Goal: Transaction & Acquisition: Purchase product/service

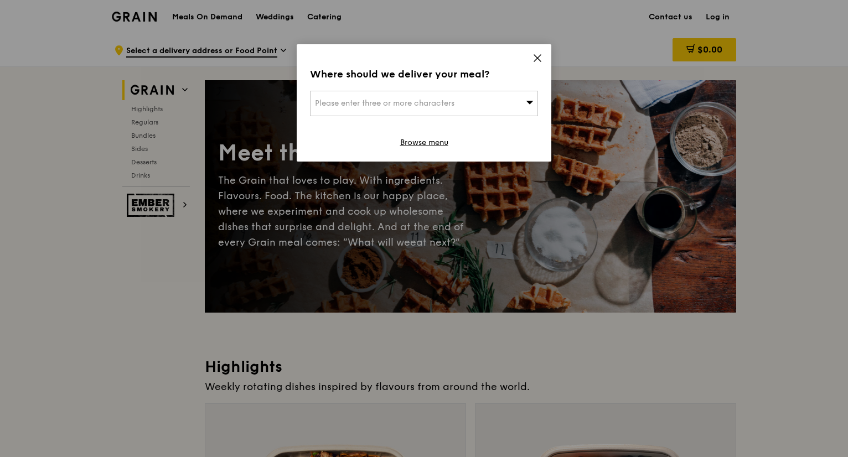
click at [364, 98] on div "Please enter three or more characters" at bounding box center [424, 103] width 228 height 25
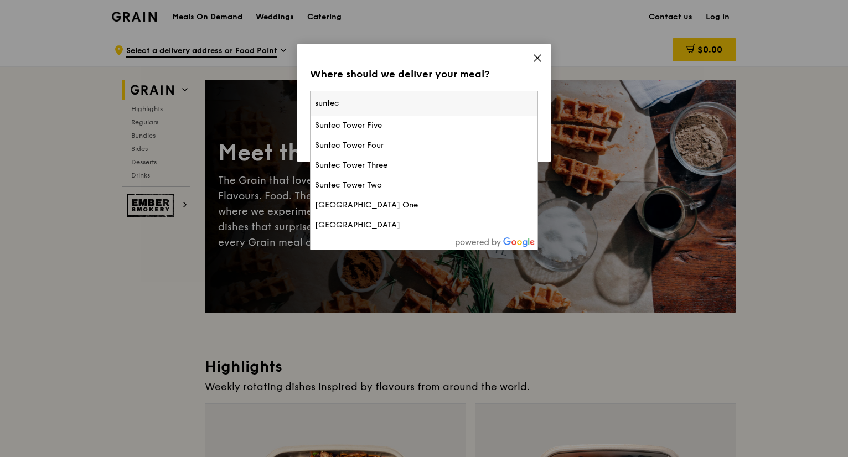
type input "suntec"
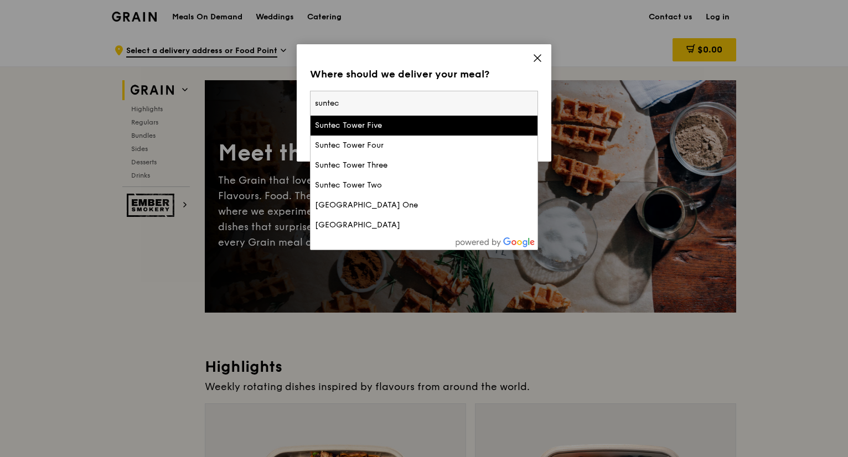
click at [428, 91] on div "suntec [GEOGRAPHIC_DATA] Five [GEOGRAPHIC_DATA] [GEOGRAPHIC_DATA] [GEOGRAPHIC_D…" at bounding box center [424, 170] width 228 height 159
drag, startPoint x: 424, startPoint y: 101, endPoint x: 281, endPoint y: 101, distance: 142.3
click at [281, 101] on div "Where should we deliver your meal? Please enter three or more characters suntec…" at bounding box center [424, 228] width 848 height 457
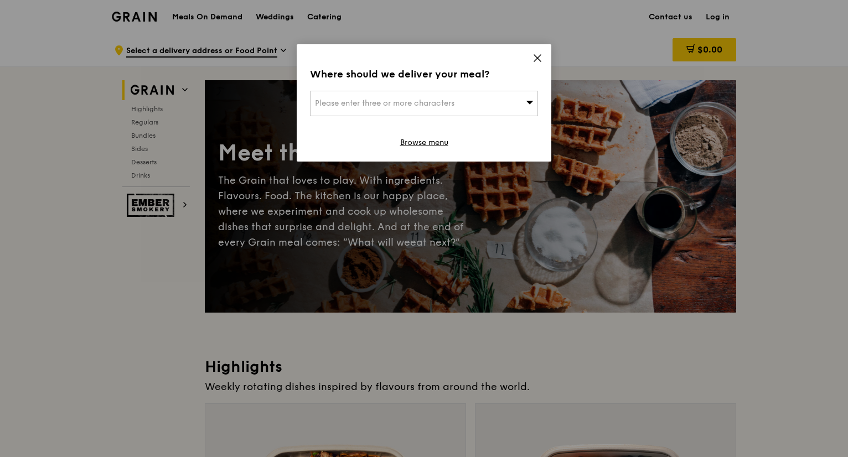
click at [420, 107] on span "Please enter three or more characters" at bounding box center [385, 103] width 140 height 9
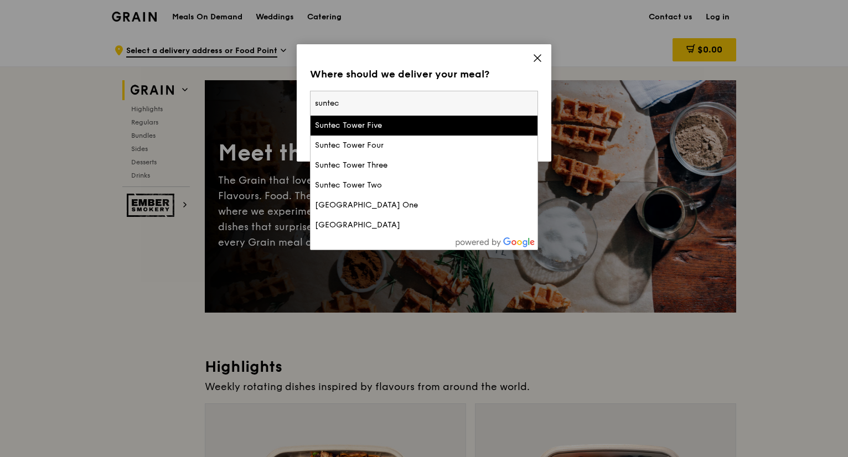
type input "suntec039190"
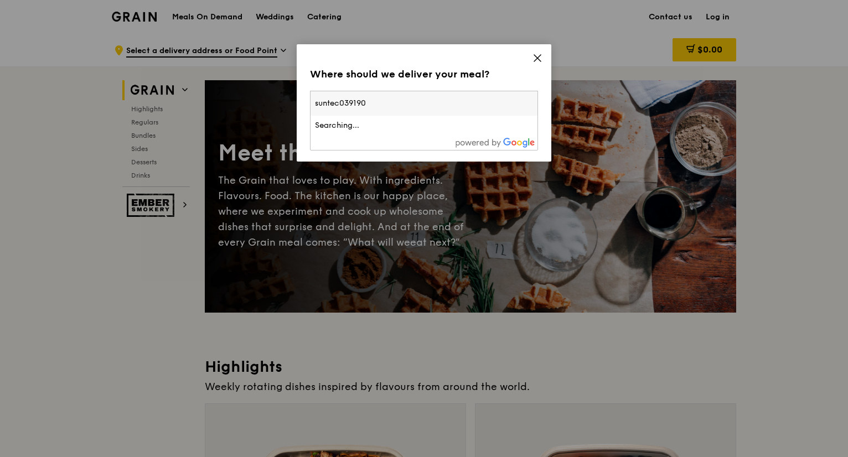
drag, startPoint x: 426, startPoint y: 102, endPoint x: 259, endPoint y: 95, distance: 167.9
click at [259, 95] on div "Where should we deliver your meal? Please enter three or more characters suntec…" at bounding box center [424, 228] width 848 height 457
click at [408, 99] on span "Please enter three or more characters" at bounding box center [385, 103] width 140 height 9
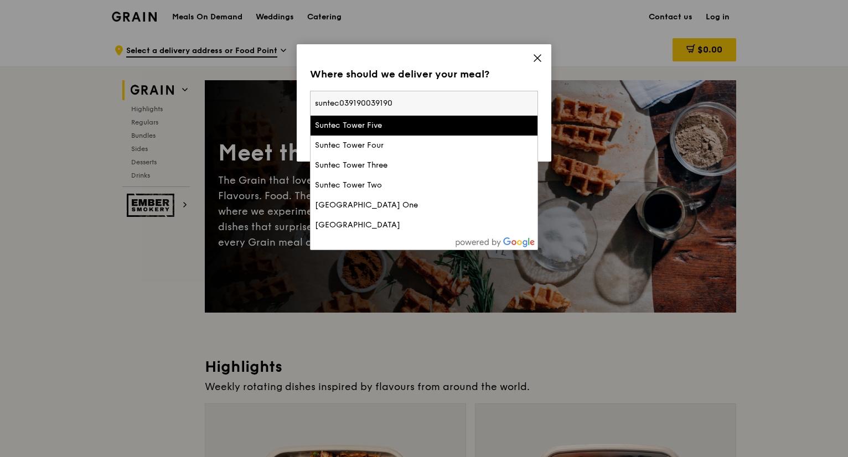
type input "039190"
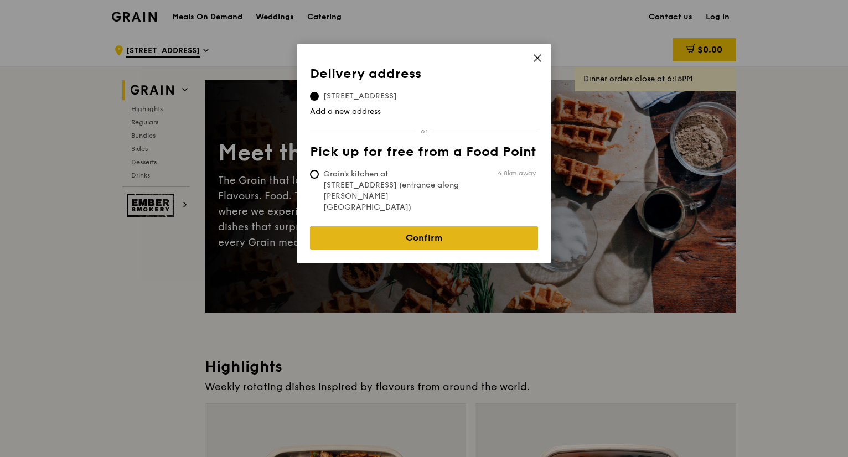
click at [425, 226] on link "Confirm" at bounding box center [424, 237] width 228 height 23
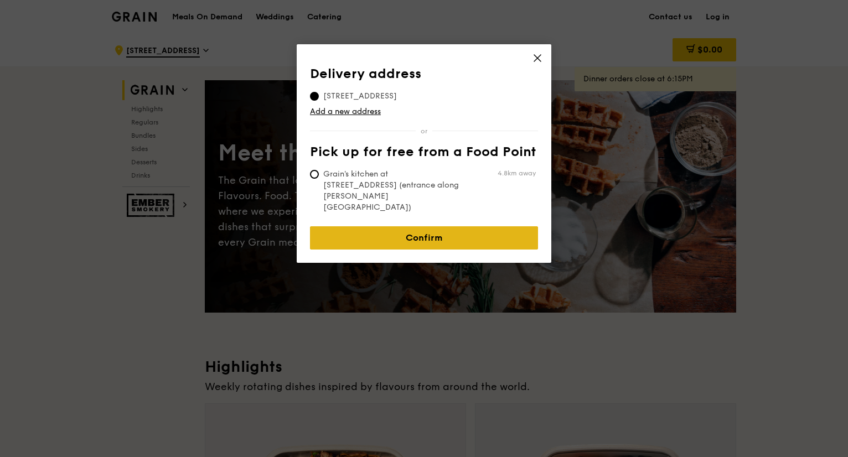
click at [433, 226] on link "Confirm" at bounding box center [424, 237] width 228 height 23
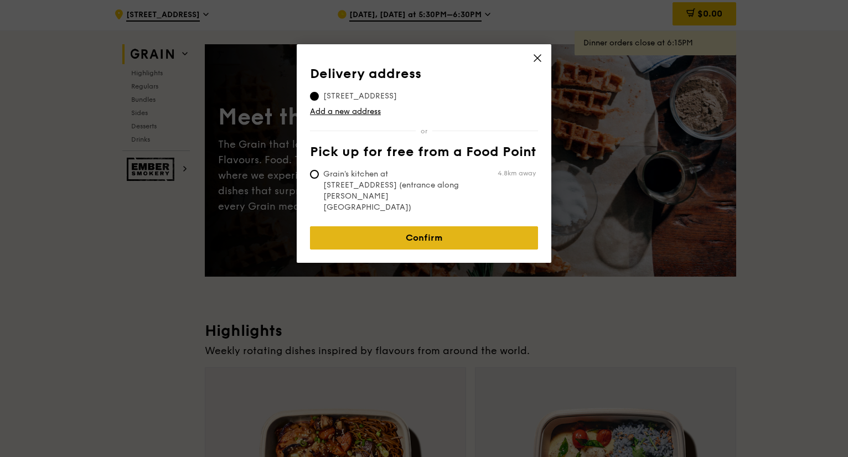
scroll to position [55, 0]
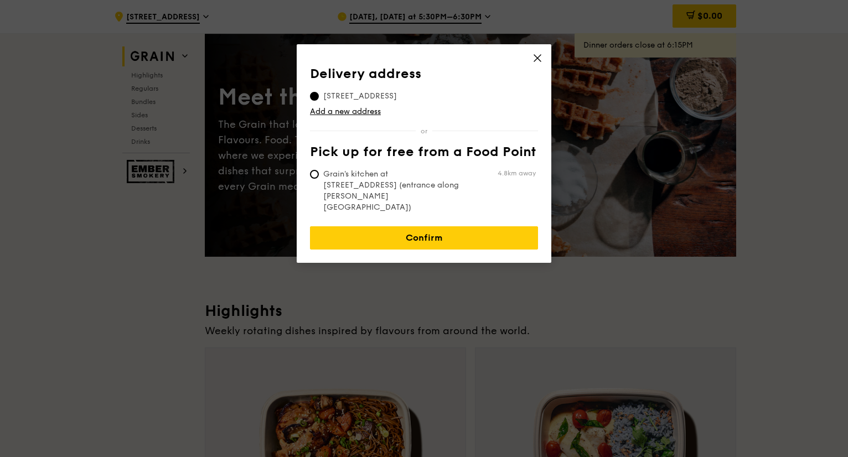
click at [542, 64] on span at bounding box center [538, 60] width 10 height 12
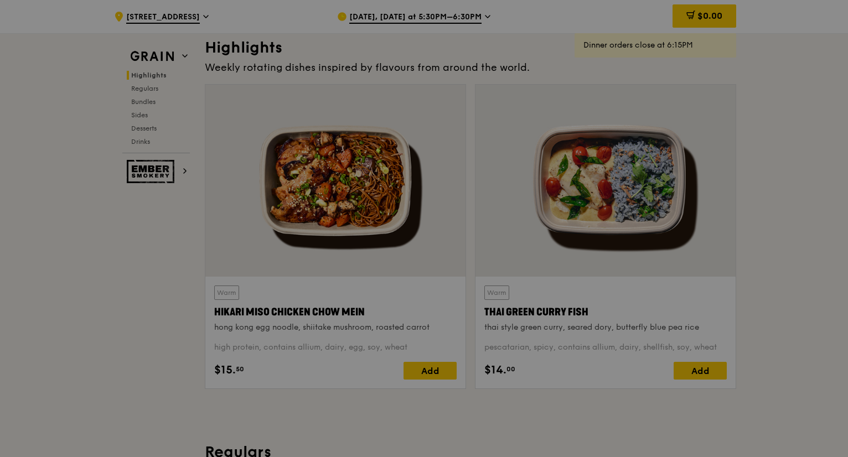
scroll to position [388, 0]
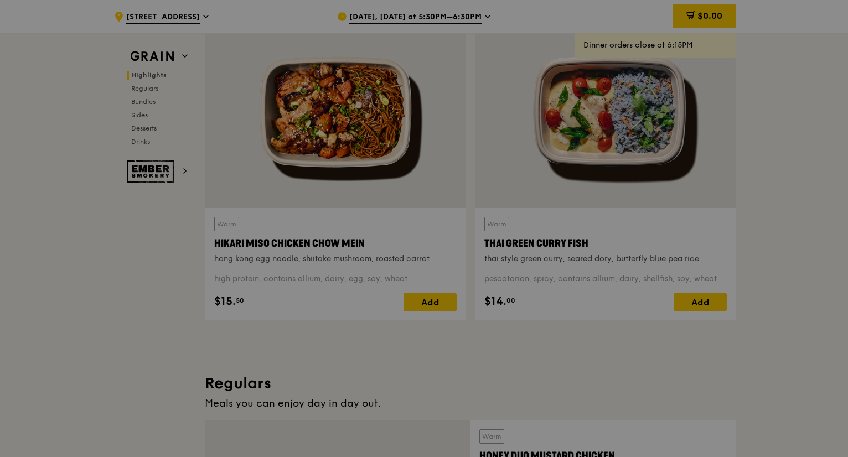
click at [171, 267] on div at bounding box center [424, 228] width 848 height 457
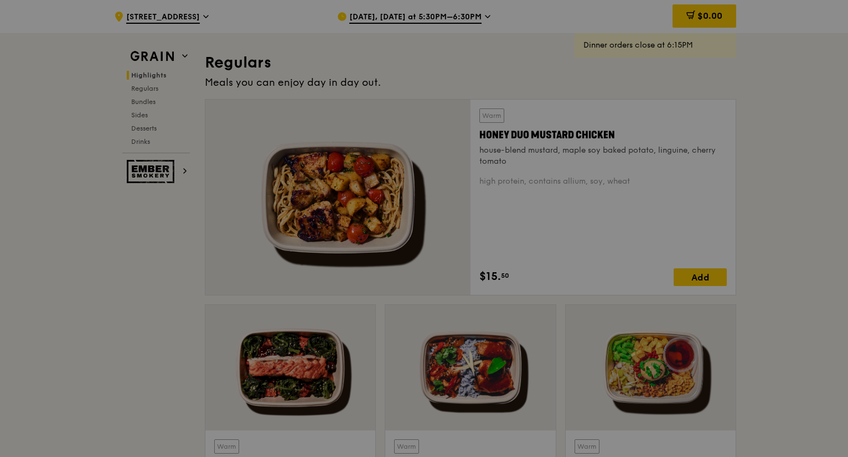
scroll to position [720, 0]
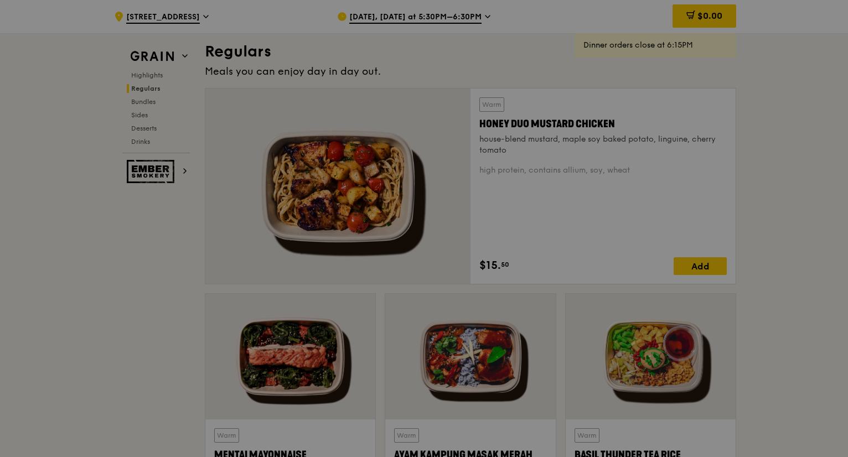
click at [27, 234] on div at bounding box center [424, 228] width 848 height 457
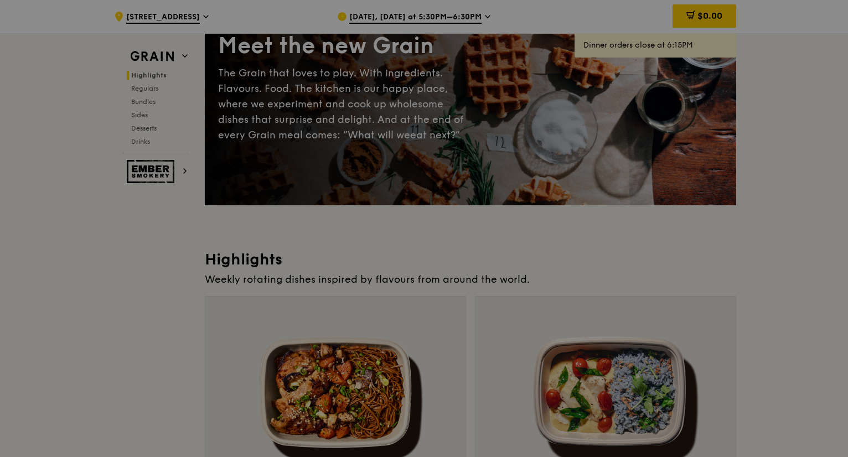
scroll to position [0, 0]
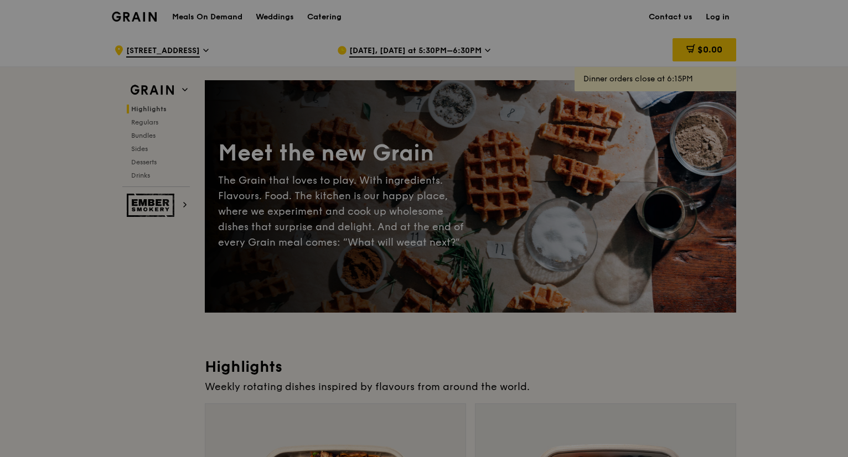
click at [208, 18] on div at bounding box center [424, 228] width 848 height 457
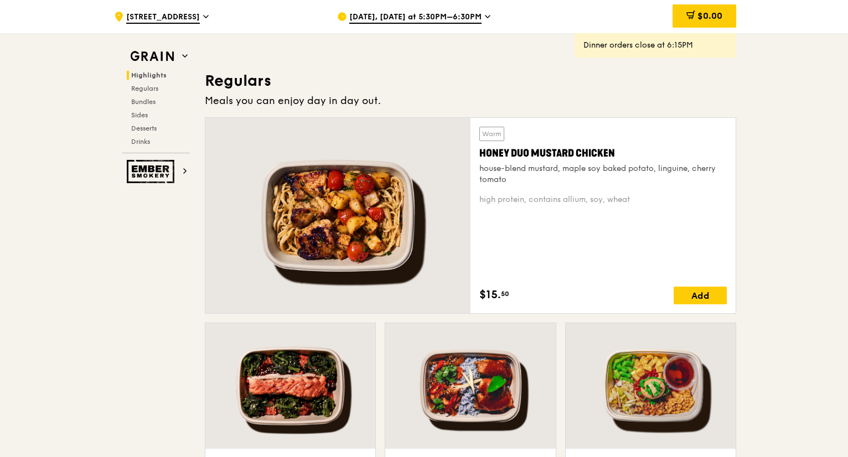
scroll to position [664, 0]
